Goal: Use online tool/utility: Utilize a website feature to perform a specific function

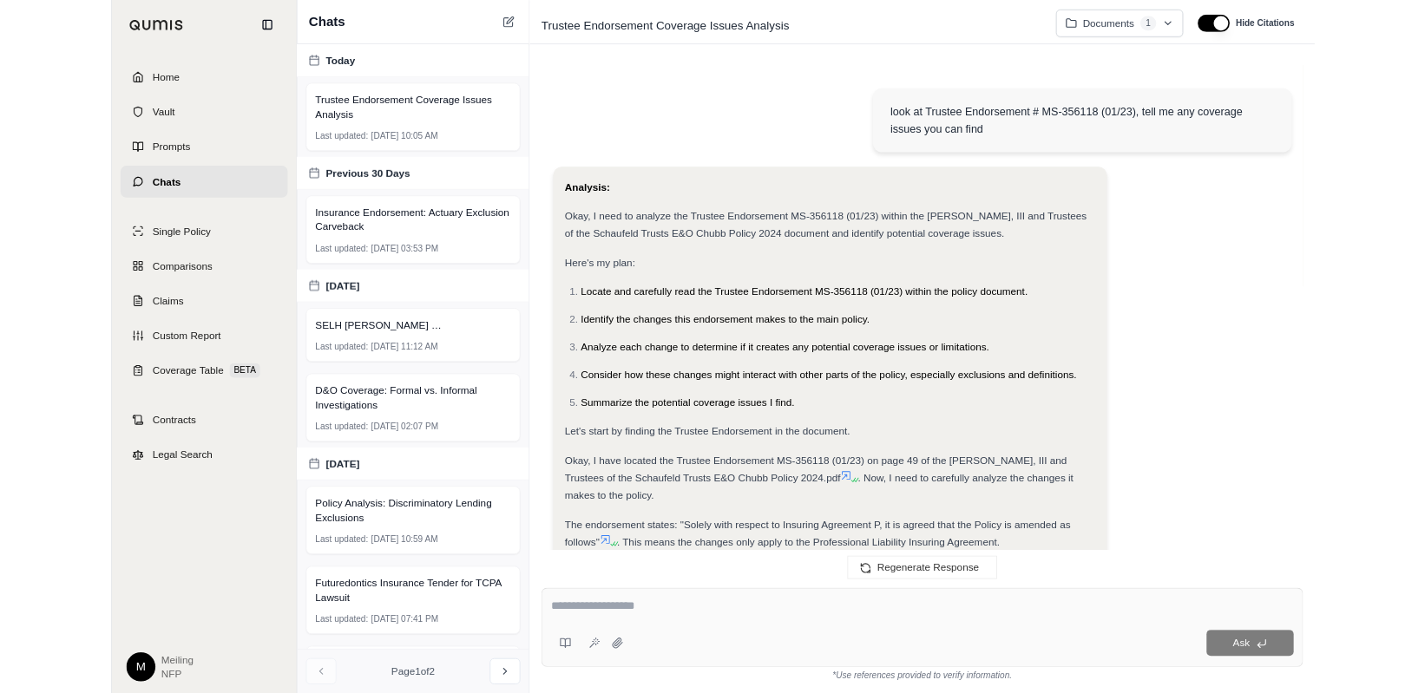
scroll to position [2309, 0]
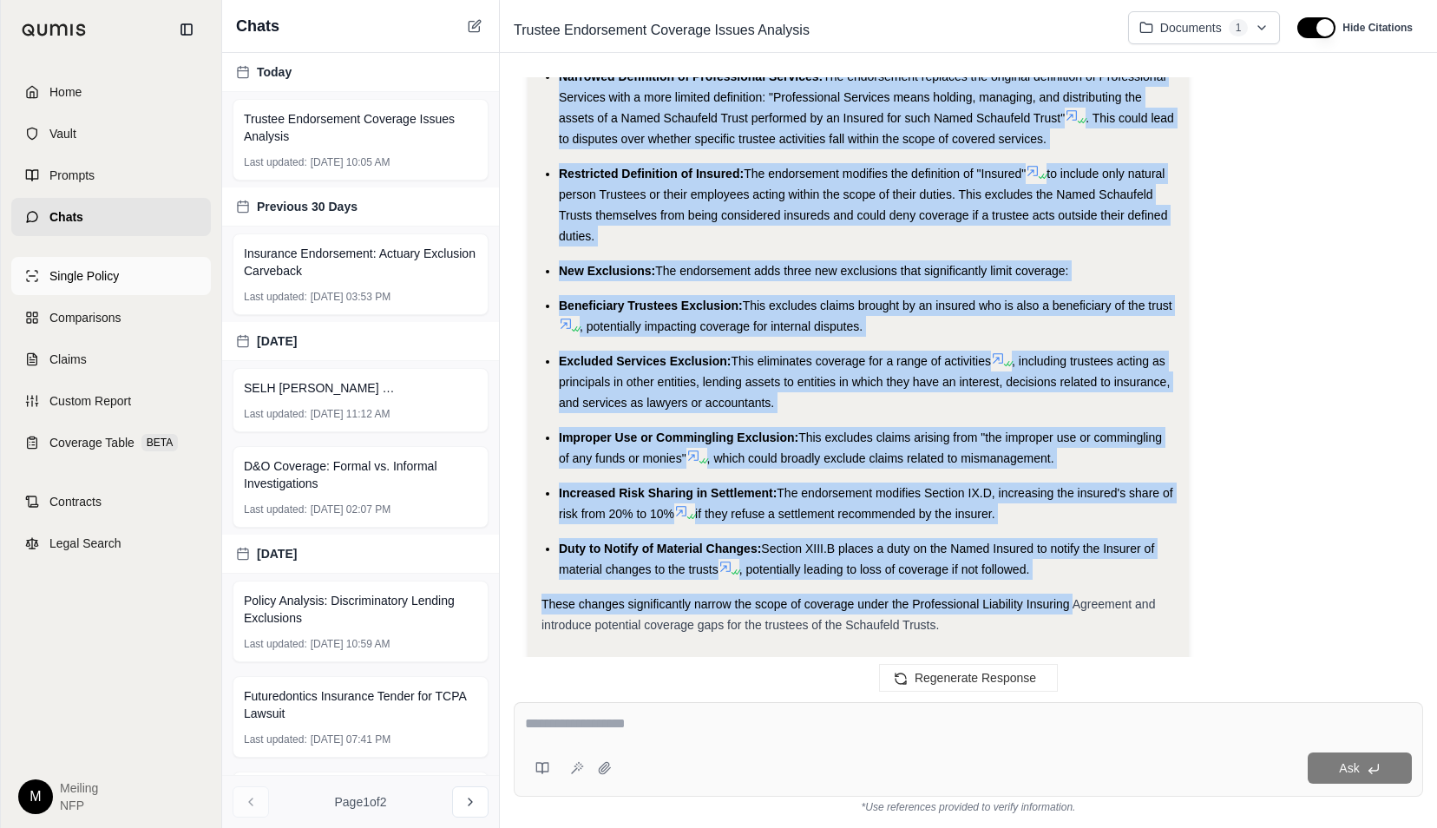
click at [92, 276] on span "Single Policy" at bounding box center [83, 275] width 69 height 17
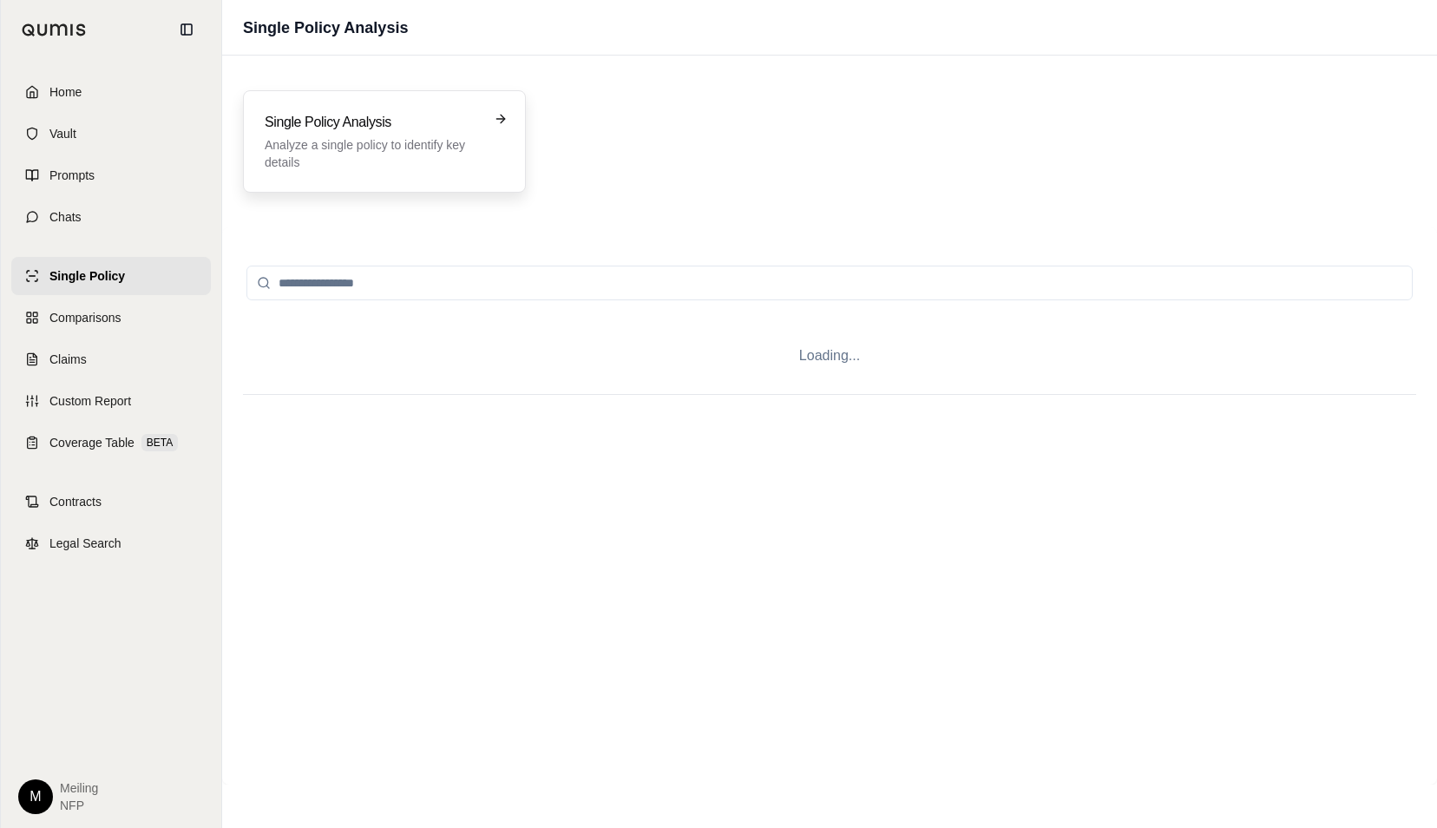
click at [403, 134] on div "Single Policy Analysis Analyze a single policy to identify key details" at bounding box center [372, 141] width 215 height 59
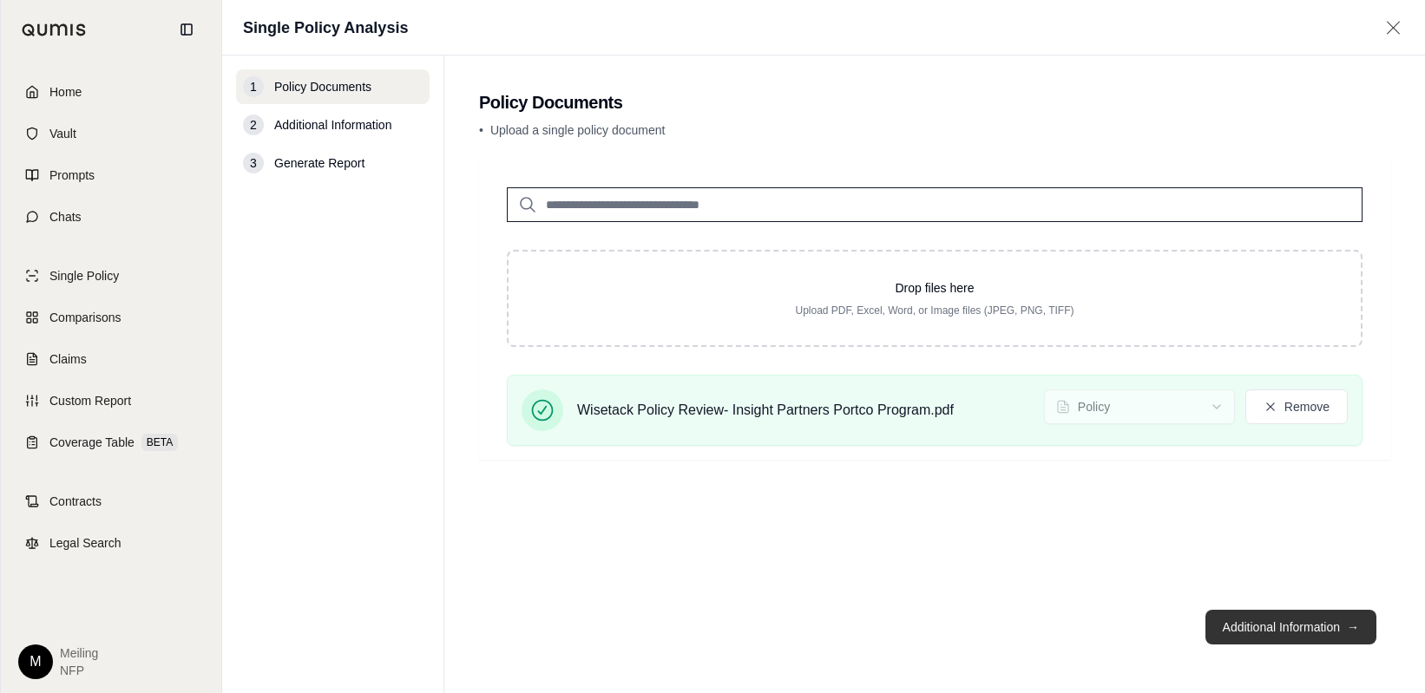
click at [1338, 626] on button "Additional Information →" at bounding box center [1290, 627] width 171 height 35
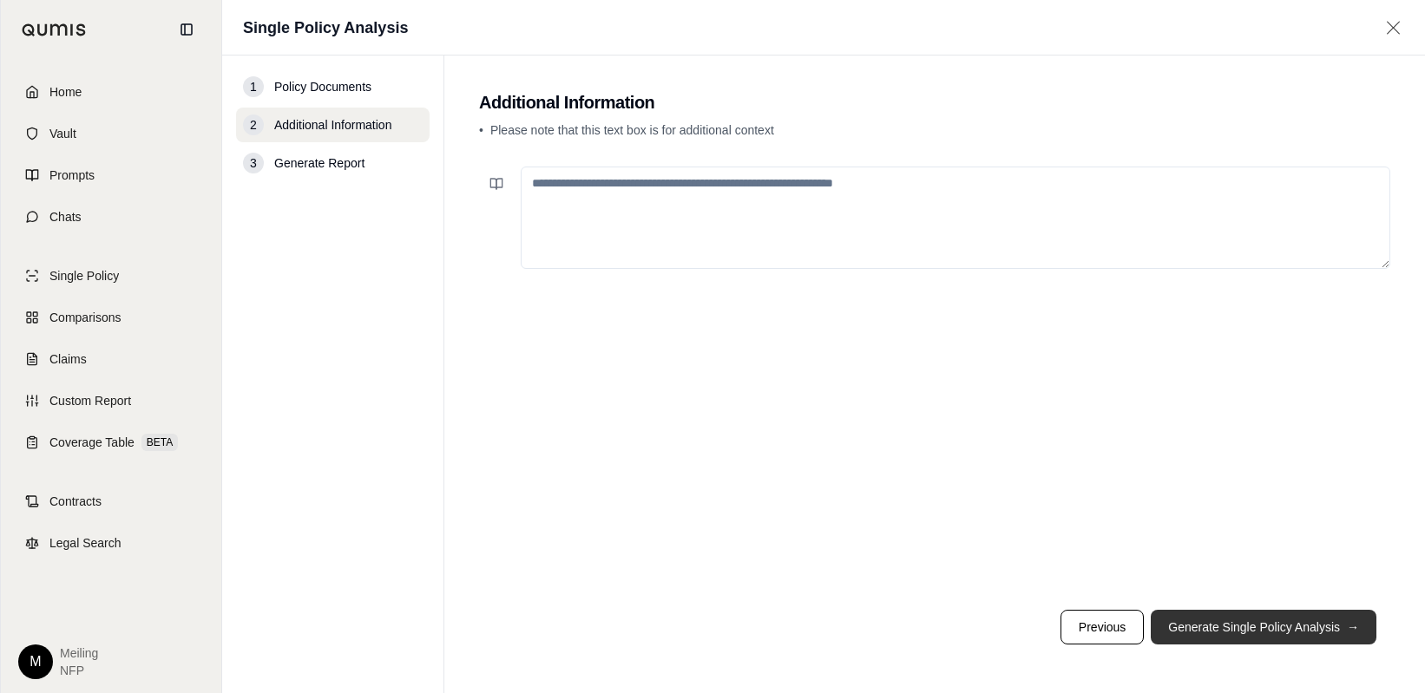
click at [1305, 626] on button "Generate Single Policy Analysis →" at bounding box center [1264, 627] width 226 height 35
